Goal: Task Accomplishment & Management: Manage account settings

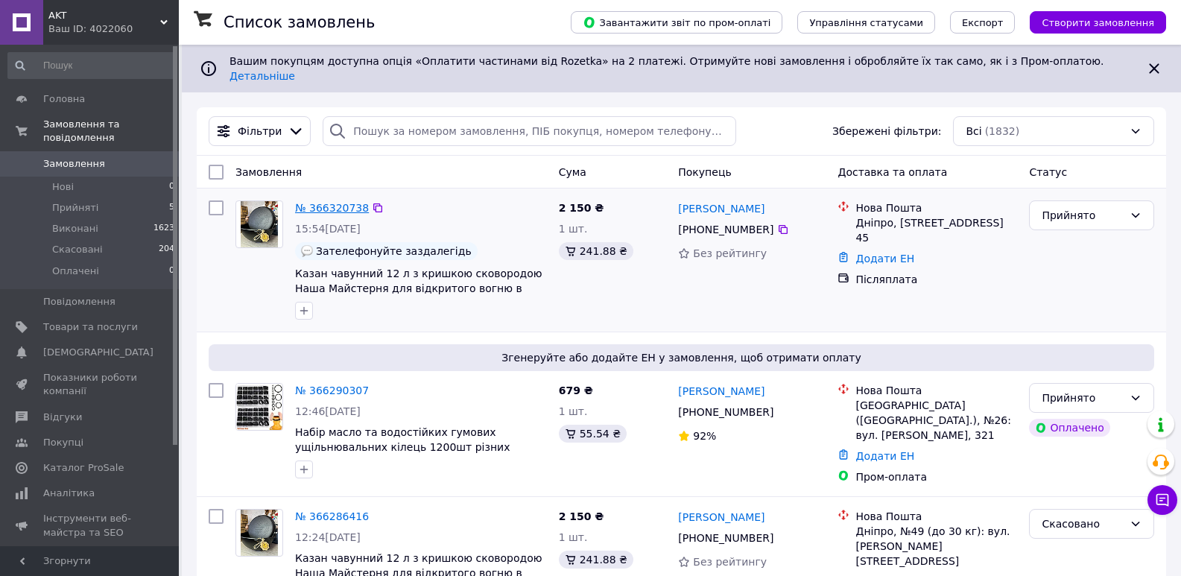
click at [317, 202] on link "№ 366320738" at bounding box center [332, 208] width 74 height 12
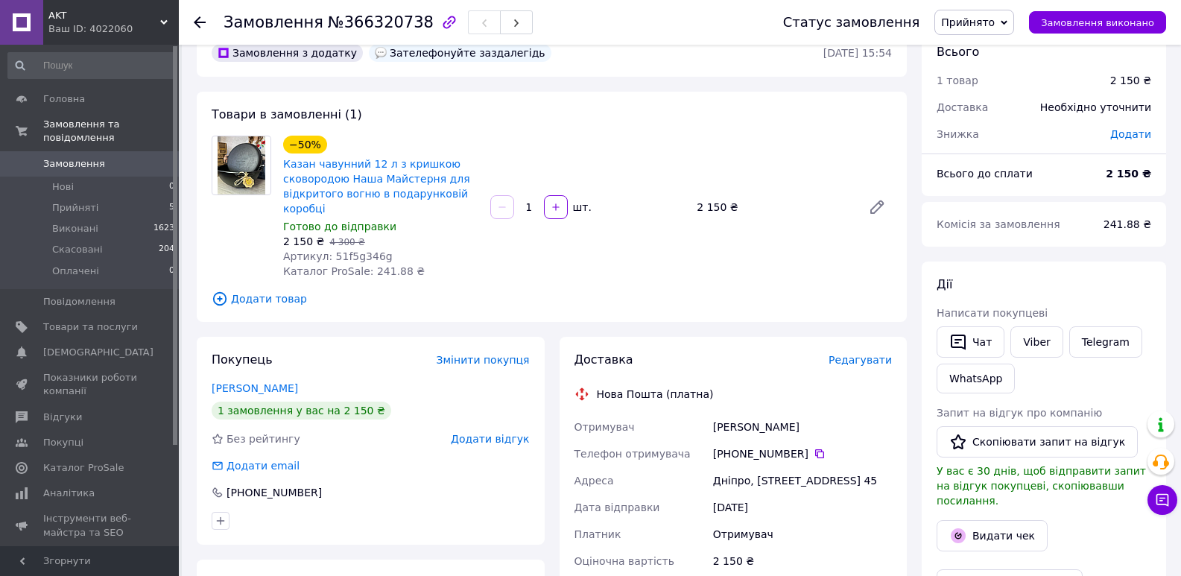
scroll to position [75, 0]
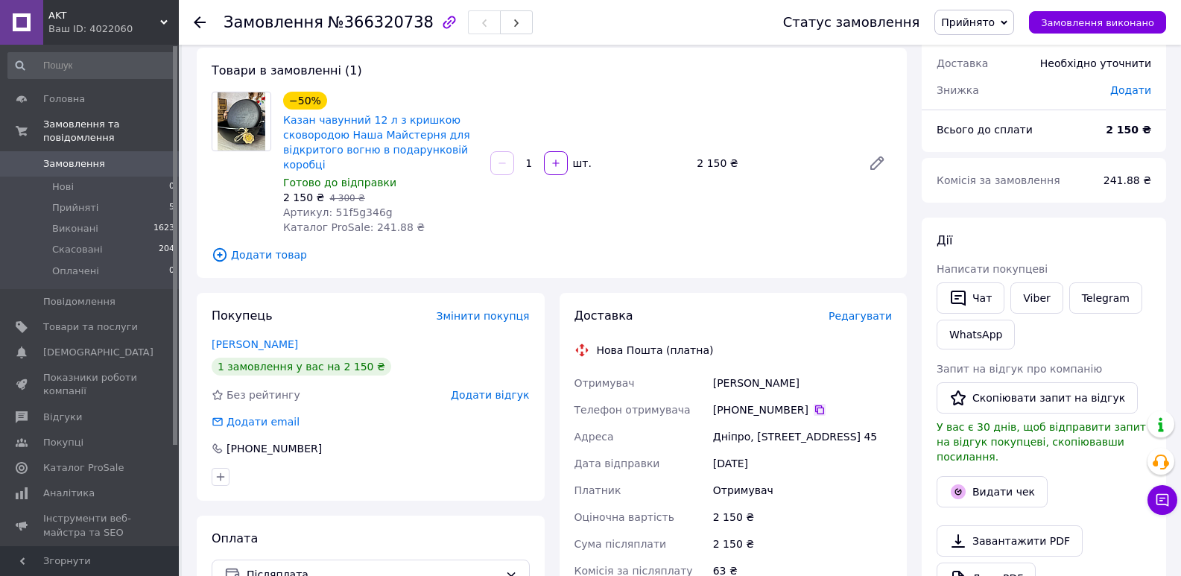
click at [814, 411] on icon at bounding box center [820, 410] width 12 height 12
drag, startPoint x: 712, startPoint y: 382, endPoint x: 773, endPoint y: 384, distance: 61.1
click at [773, 384] on div "[PERSON_NAME]" at bounding box center [802, 383] width 185 height 27
copy div "[PERSON_NAME]"
drag, startPoint x: 776, startPoint y: 382, endPoint x: 816, endPoint y: 384, distance: 40.3
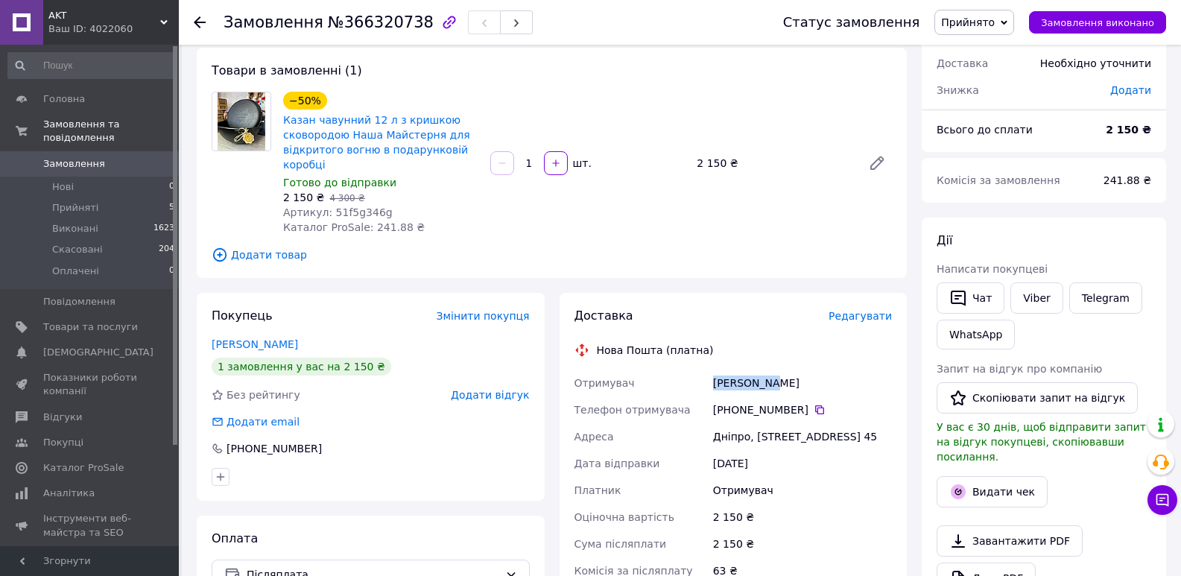
click at [816, 384] on div "[PERSON_NAME]" at bounding box center [802, 383] width 185 height 27
copy div "[PERSON_NAME]"
drag, startPoint x: 710, startPoint y: 437, endPoint x: 748, endPoint y: 438, distance: 38.0
click at [748, 438] on div "Дніпро, [STREET_ADDRESS] 45" at bounding box center [802, 436] width 185 height 27
copy div "Дніпро,"
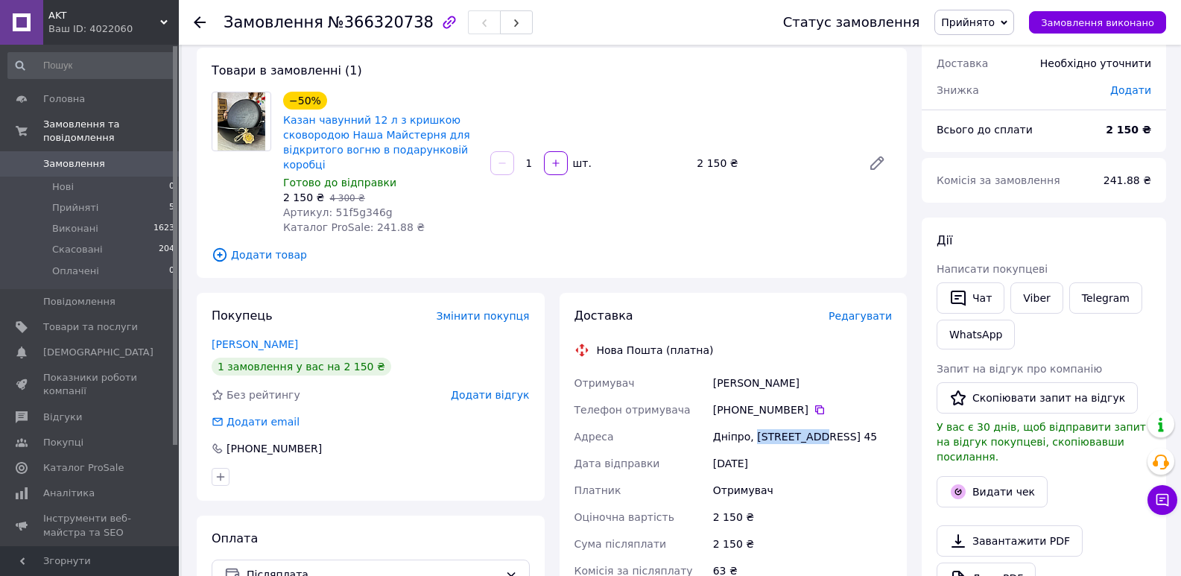
drag, startPoint x: 753, startPoint y: 435, endPoint x: 808, endPoint y: 440, distance: 54.6
click at [808, 440] on div "Дніпро, [STREET_ADDRESS] 45" at bounding box center [802, 436] width 185 height 27
copy div "Білокам'яна"
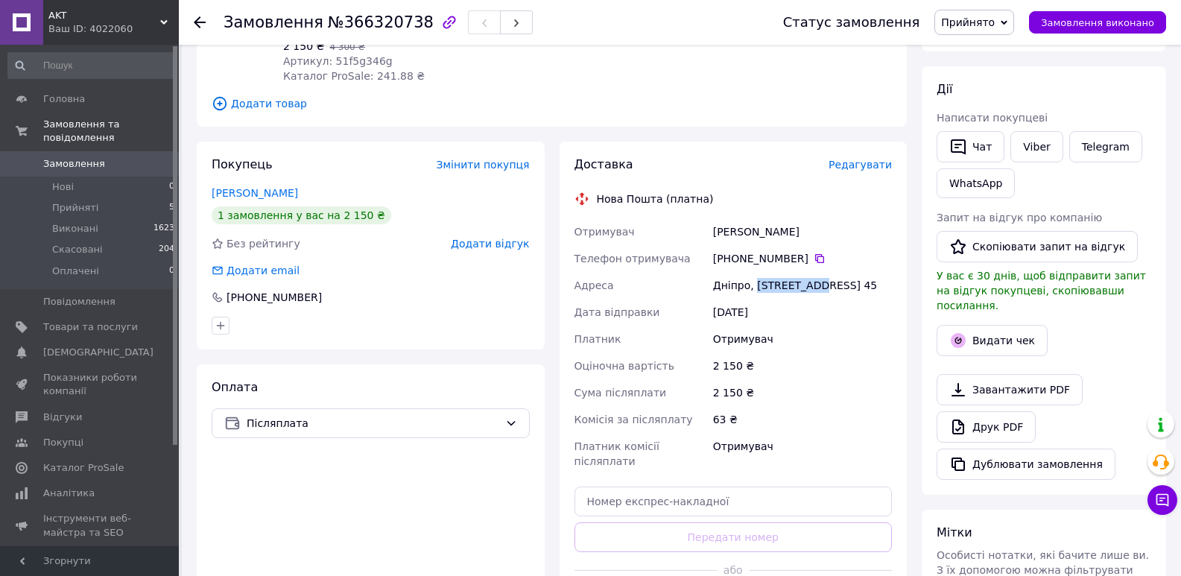
scroll to position [0, 0]
